Goal: Task Accomplishment & Management: Use online tool/utility

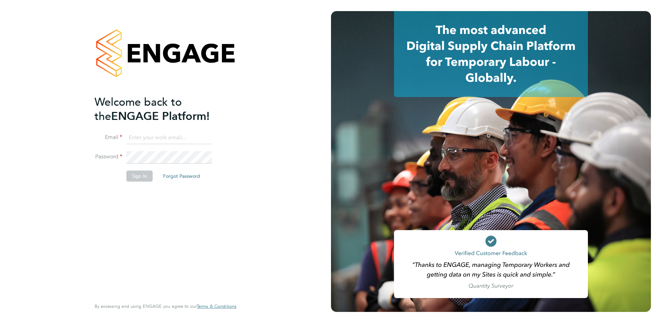
type input "payroll@siteforceservices.co.uk"
click at [139, 177] on button "Sign In" at bounding box center [139, 175] width 26 height 11
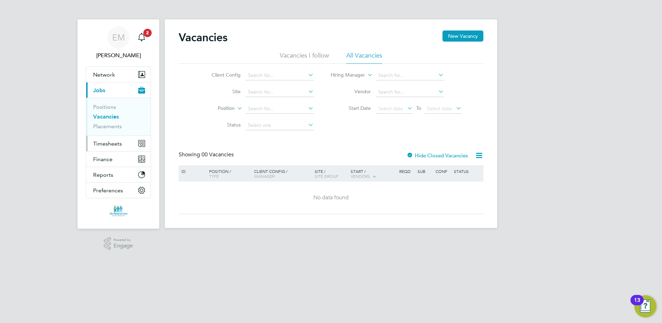
click at [111, 143] on span "Timesheets" at bounding box center [107, 143] width 29 height 7
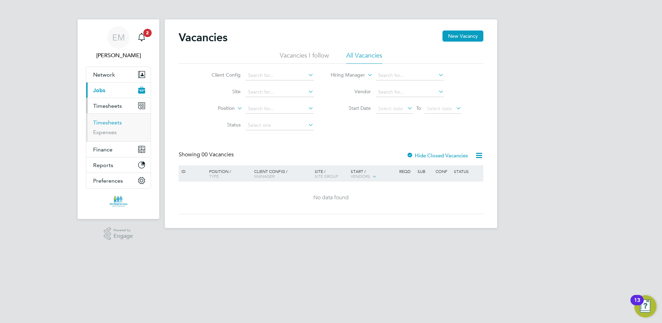
click at [112, 123] on link "Timesheets" at bounding box center [107, 122] width 29 height 7
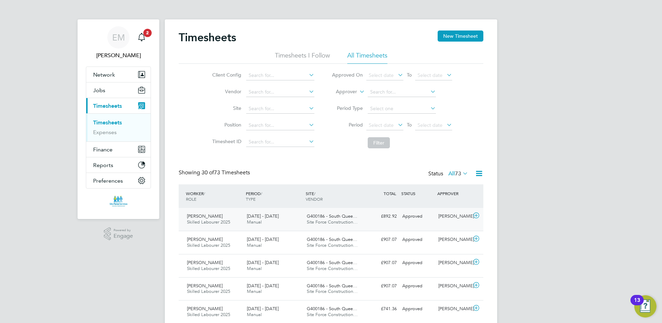
click at [222, 216] on div "[PERSON_NAME] Skilled Labourer 2025 [DATE] - [DATE]" at bounding box center [214, 218] width 60 height 17
